Goal: Task Accomplishment & Management: Manage account settings

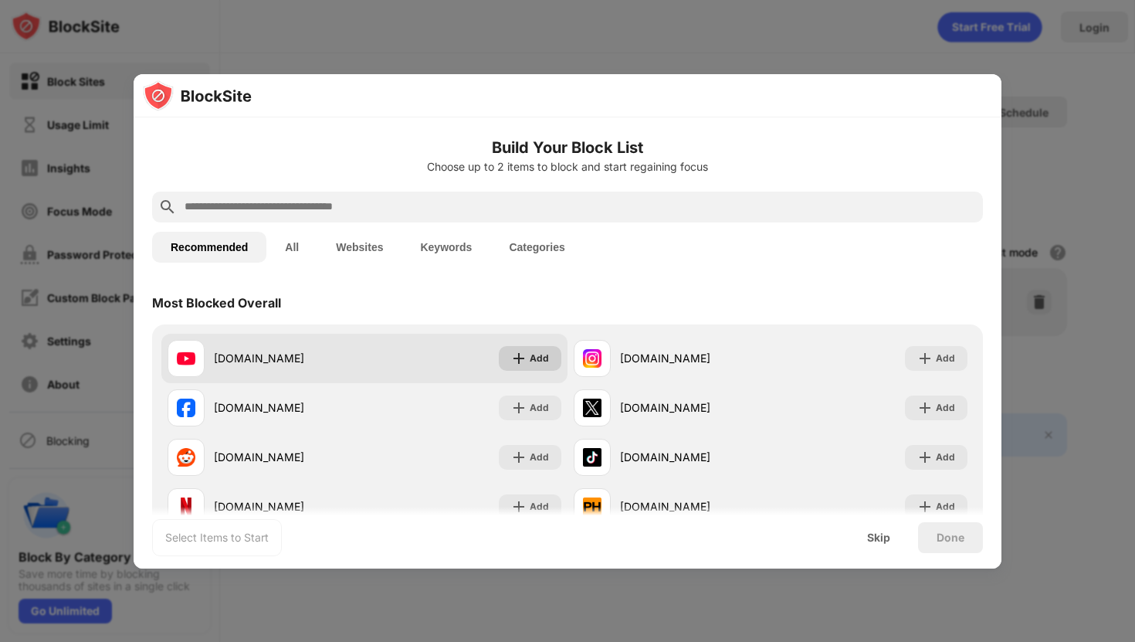
click at [533, 351] on div "Add" at bounding box center [539, 358] width 19 height 15
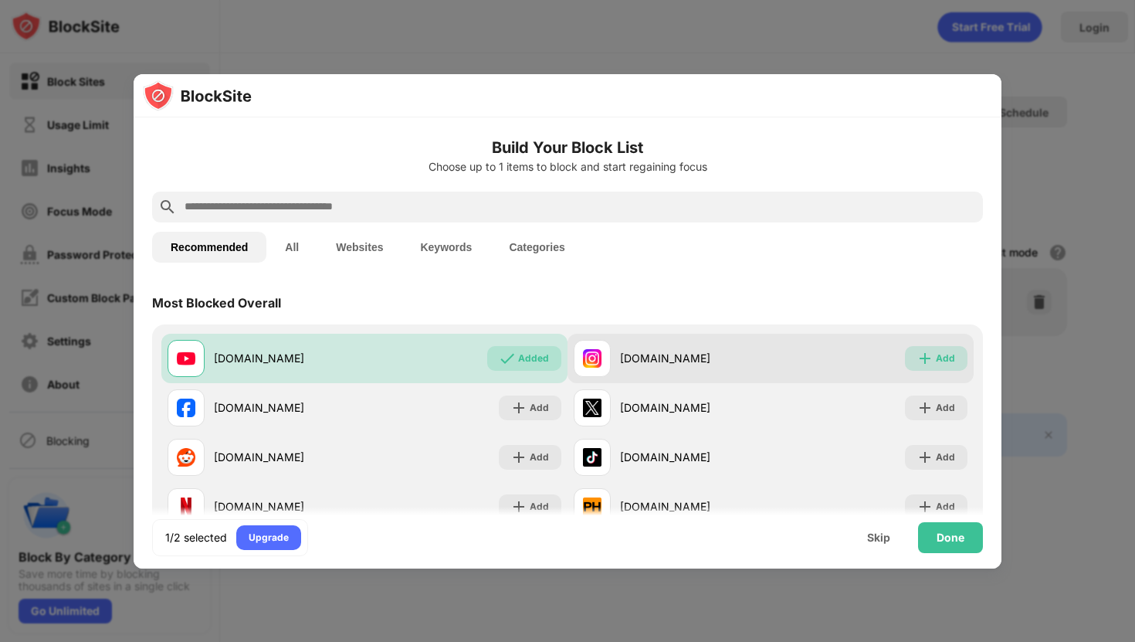
click at [935, 356] on div "Add" at bounding box center [936, 358] width 63 height 25
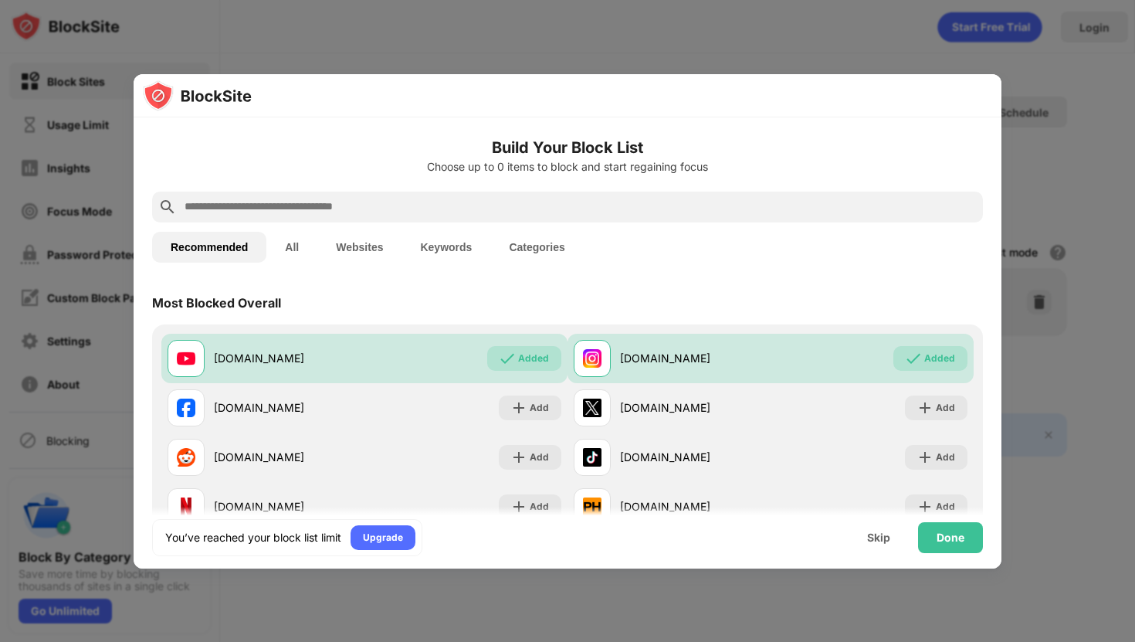
click at [978, 87] on div at bounding box center [568, 95] width 868 height 43
click at [959, 536] on div "Done" at bounding box center [951, 537] width 28 height 12
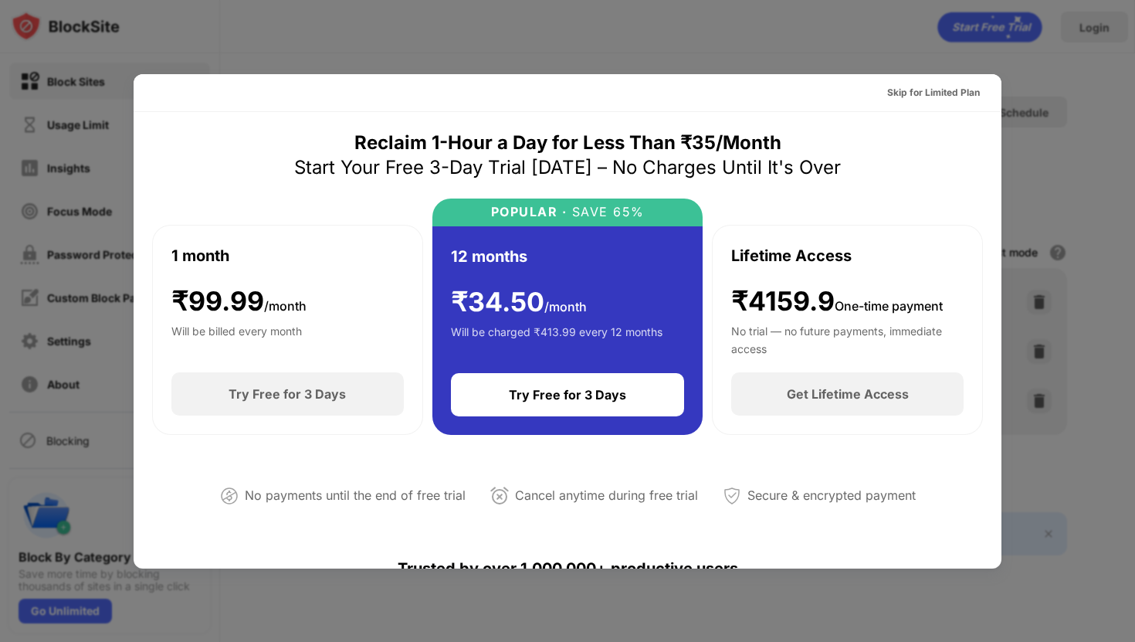
click at [941, 61] on div at bounding box center [567, 321] width 1135 height 642
click at [939, 93] on div "Skip for Limited Plan" at bounding box center [933, 92] width 93 height 15
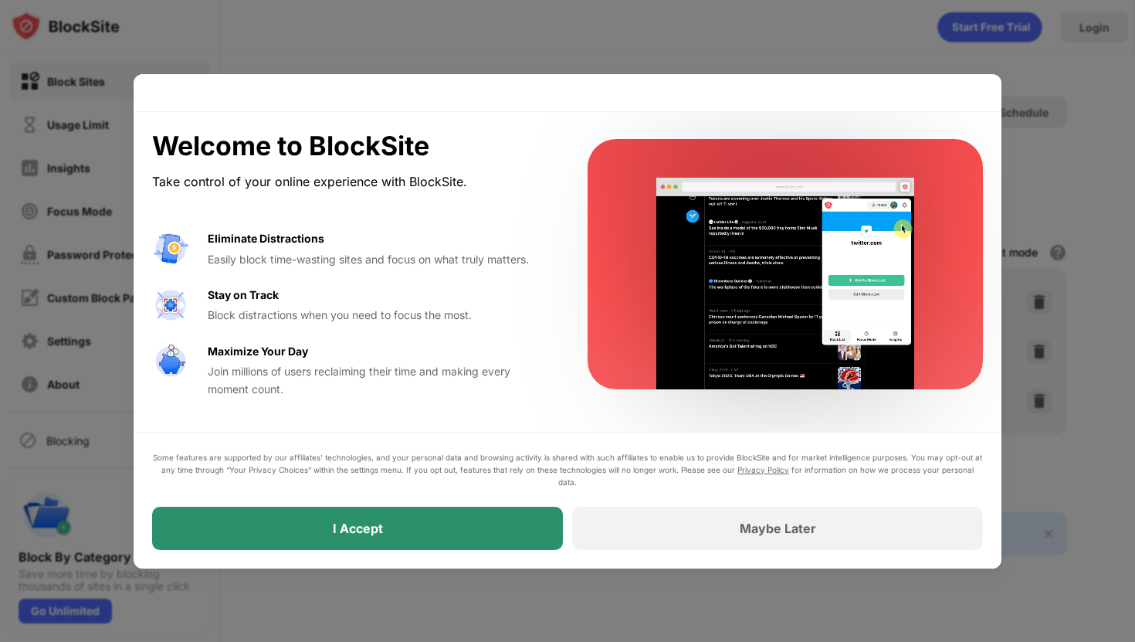
click at [453, 534] on div "I Accept" at bounding box center [357, 528] width 411 height 43
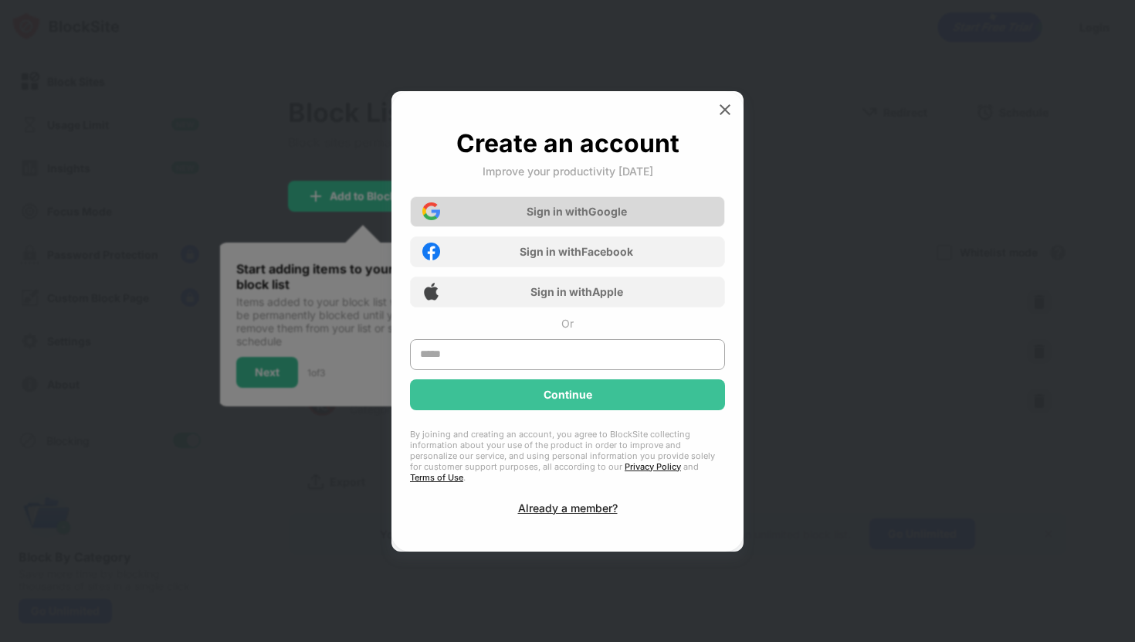
click at [641, 223] on div "Sign in with Google" at bounding box center [567, 211] width 315 height 31
